Goal: Navigation & Orientation: Go to known website

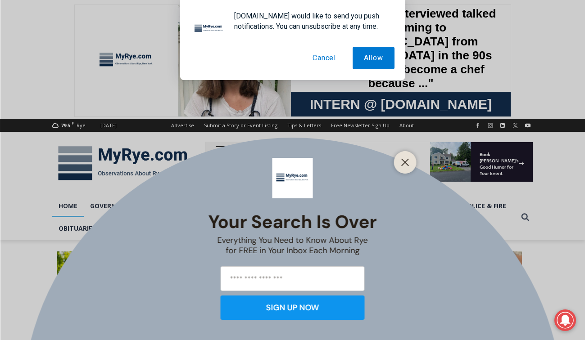
drag, startPoint x: 329, startPoint y: 59, endPoint x: 325, endPoint y: 53, distance: 7.0
click at [329, 59] on button "Cancel" at bounding box center [324, 58] width 46 height 23
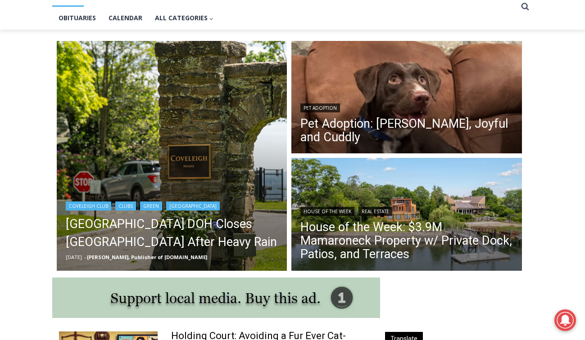
scroll to position [211, 0]
